Goal: Task Accomplishment & Management: Manage account settings

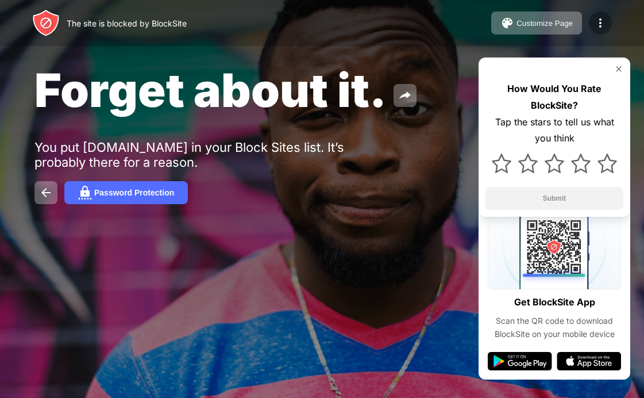
click at [598, 22] on img at bounding box center [601, 23] width 14 height 14
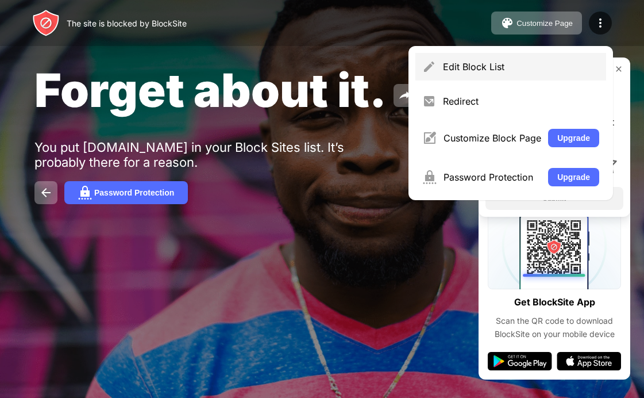
click at [469, 56] on div "Edit Block List" at bounding box center [511, 67] width 191 height 28
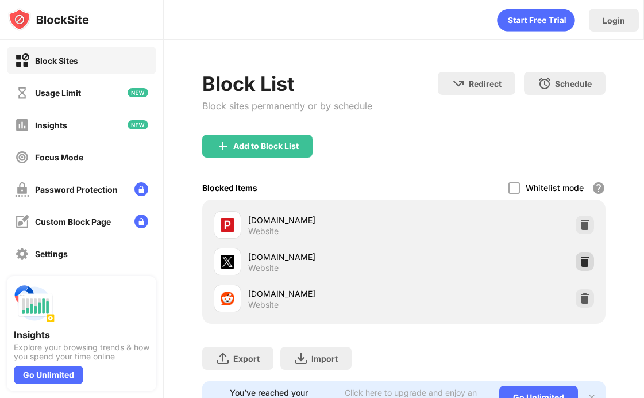
click at [592, 262] on div at bounding box center [585, 261] width 18 height 18
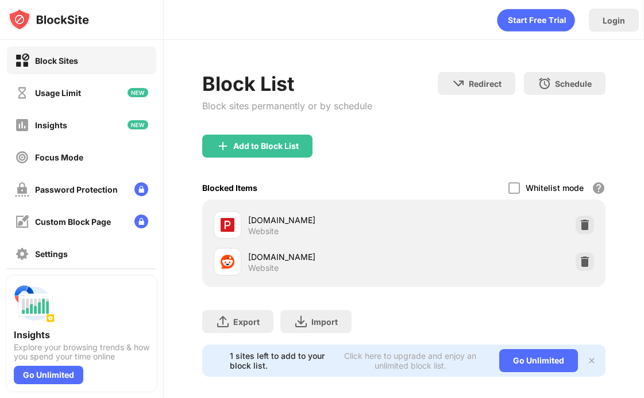
click at [283, 137] on div "Add to Block List" at bounding box center [257, 146] width 110 height 23
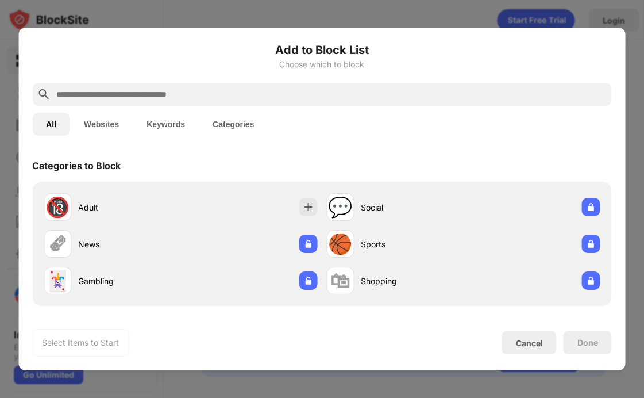
click at [282, 105] on div at bounding box center [322, 94] width 580 height 23
click at [468, 21] on div at bounding box center [322, 199] width 644 height 398
